Goal: Information Seeking & Learning: Find specific page/section

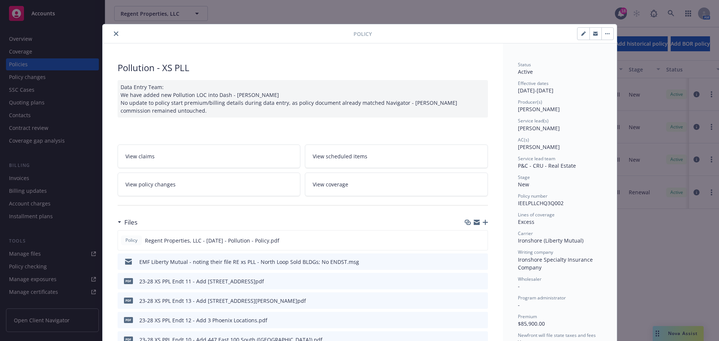
click at [112, 34] on button "close" at bounding box center [116, 33] width 9 height 9
click at [160, 12] on div "Policy Pollution - XS PLL Data Entry Team: We have added new Pollution LOC into…" at bounding box center [359, 170] width 719 height 341
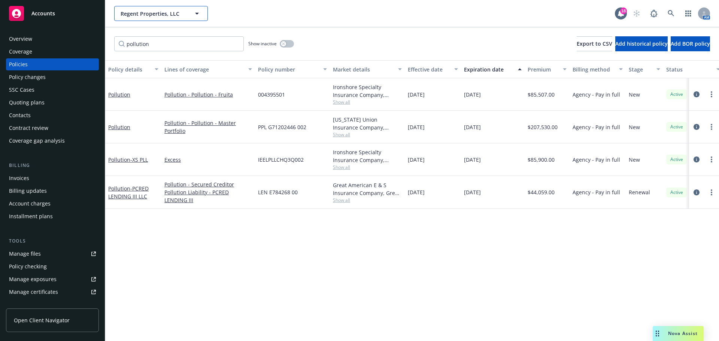
click at [137, 15] on span "Regent Properties, LLC" at bounding box center [153, 14] width 65 height 8
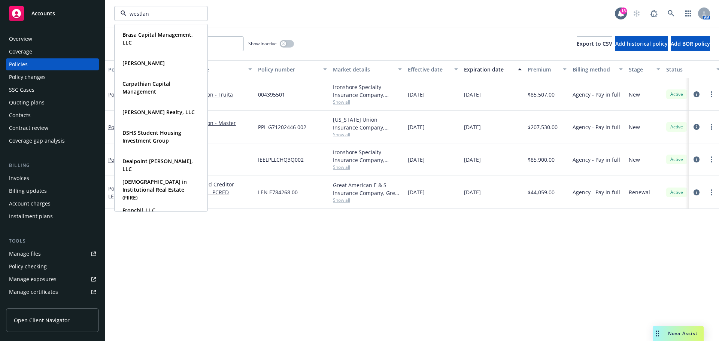
type input "westland"
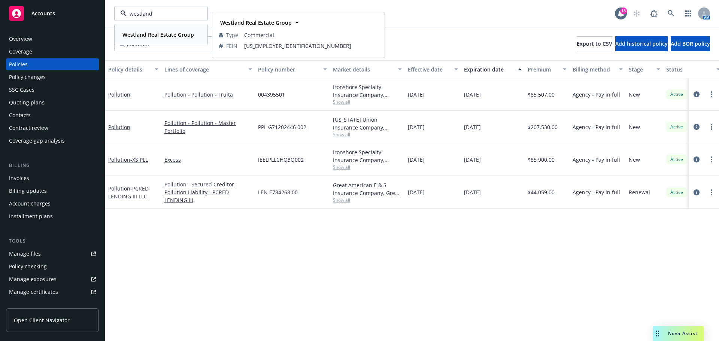
click at [140, 40] on div "Westland Real Estate Group" at bounding box center [158, 34] width 76 height 11
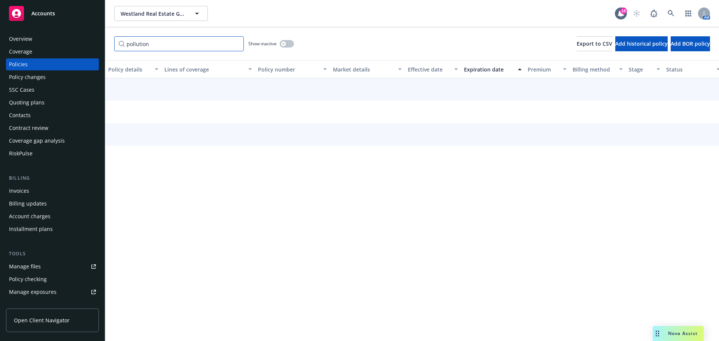
drag, startPoint x: 170, startPoint y: 45, endPoint x: 94, endPoint y: 46, distance: 76.1
click at [94, 46] on div "Accounts Overview Coverage Policies Policy changes SSC Cases Quoting plans Cont…" at bounding box center [359, 170] width 719 height 341
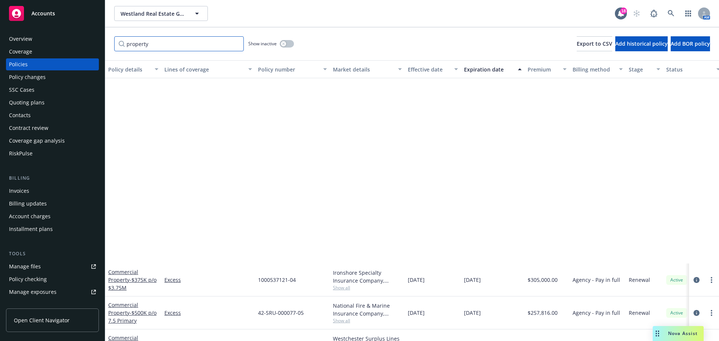
scroll to position [375, 0]
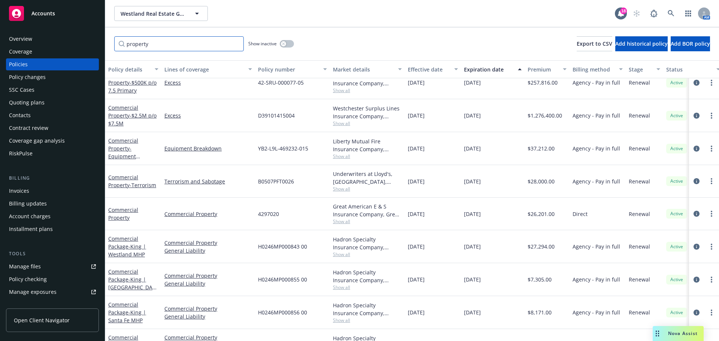
click at [193, 38] on input "property" at bounding box center [179, 43] width 130 height 15
drag, startPoint x: 193, startPoint y: 38, endPoint x: -9, endPoint y: 25, distance: 202.3
click at [0, 25] on html "Accounts Overview Coverage Policies Policy changes SSC Cases Quoting plans Cont…" at bounding box center [359, 170] width 719 height 341
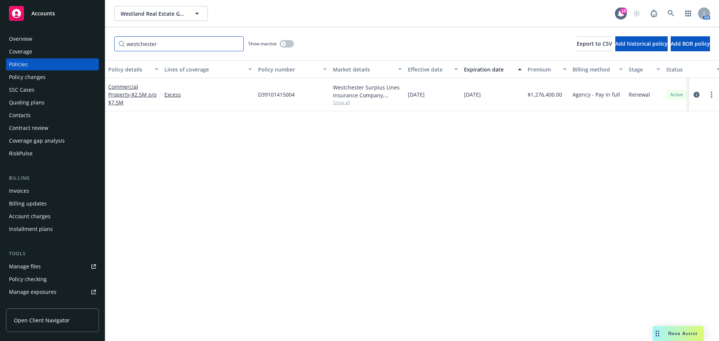
scroll to position [0, 0]
click at [337, 104] on span "Show all" at bounding box center [367, 102] width 69 height 6
click at [491, 166] on div "Policy details Lines of coverage Policy number Market details Effective date Ex…" at bounding box center [412, 200] width 614 height 281
click at [180, 42] on input "westchester" at bounding box center [179, 43] width 130 height 15
drag, startPoint x: 181, startPoint y: 45, endPoint x: 41, endPoint y: 45, distance: 140.1
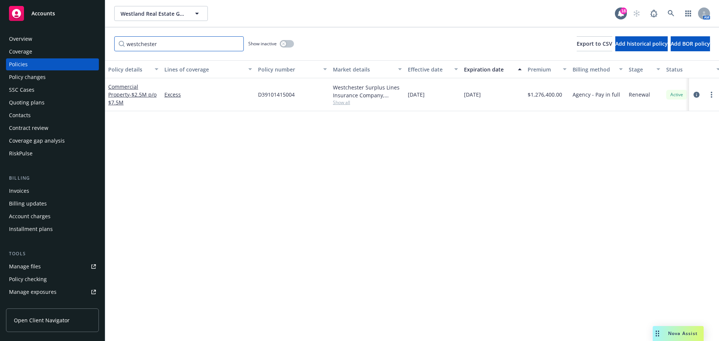
click at [41, 45] on div "Accounts Overview Coverage Policies Policy changes SSC Cases Quoting plans Cont…" at bounding box center [359, 170] width 719 height 341
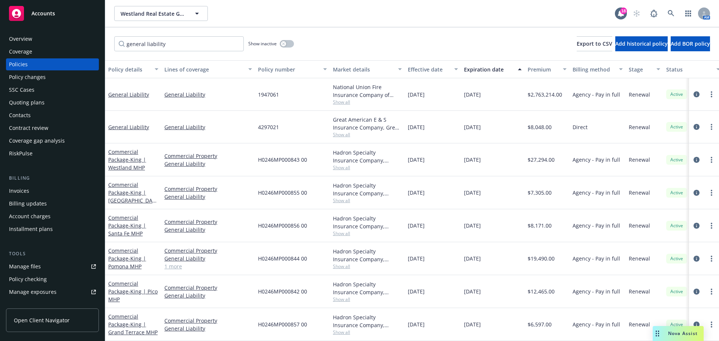
click at [344, 100] on span "Show all" at bounding box center [367, 102] width 69 height 6
click at [196, 46] on input "general liability" at bounding box center [179, 43] width 130 height 15
drag, startPoint x: 150, startPoint y: 40, endPoint x: 42, endPoint y: 36, distance: 107.6
click at [42, 36] on div "Accounts Overview Coverage Policies Policy changes SSC Cases Quoting plans Cont…" at bounding box center [359, 170] width 719 height 341
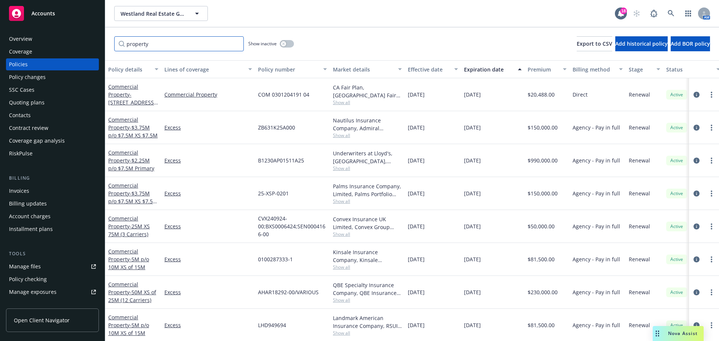
type input "property"
